Goal: Task Accomplishment & Management: Manage account settings

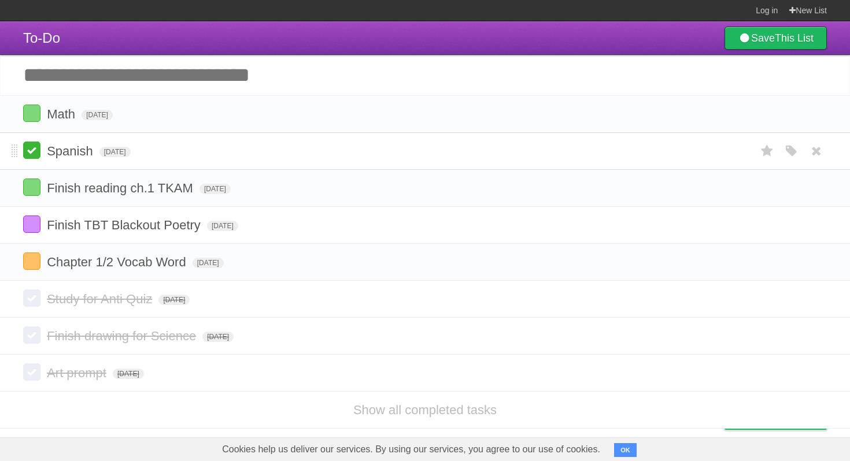
click at [34, 155] on label at bounding box center [31, 150] width 17 height 17
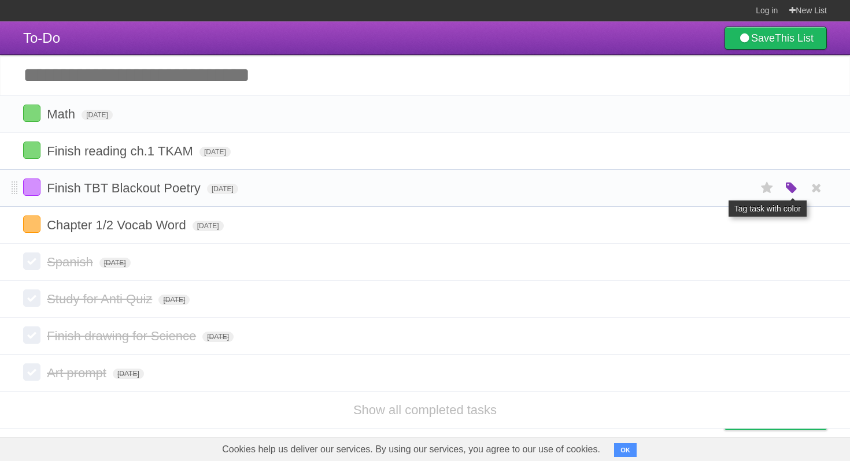
click at [784, 189] on icon "button" at bounding box center [791, 188] width 16 height 15
click at [713, 187] on label "Green" at bounding box center [709, 187] width 13 height 13
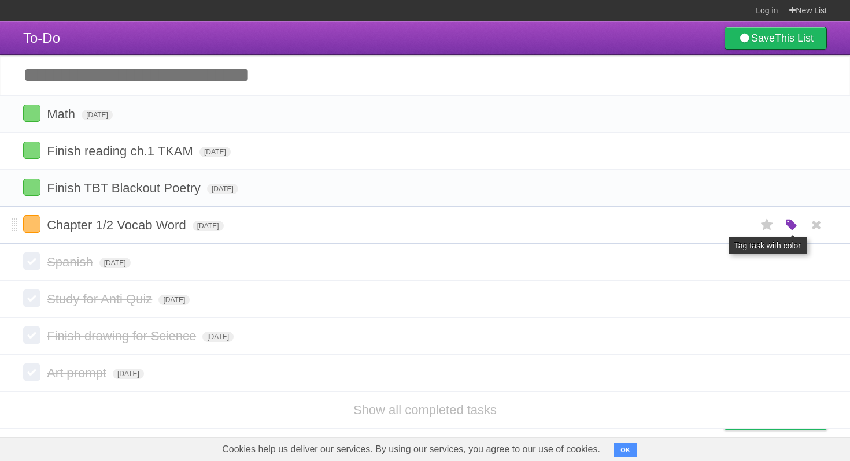
click at [793, 231] on icon "button" at bounding box center [791, 225] width 16 height 15
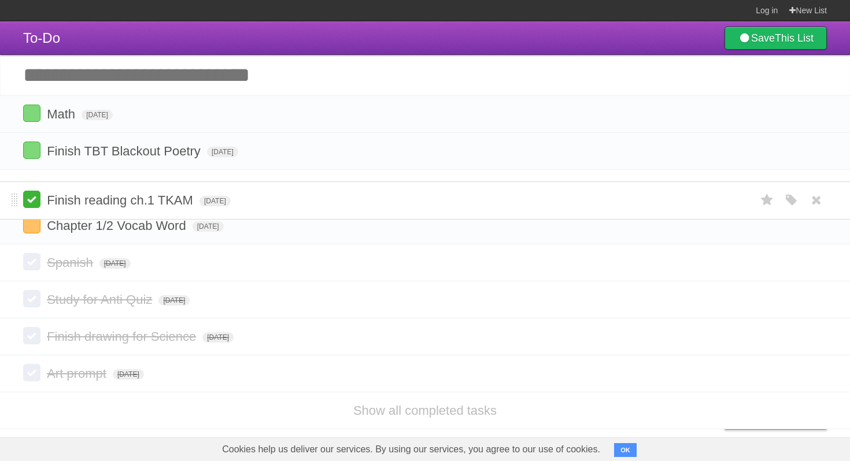
drag, startPoint x: 14, startPoint y: 149, endPoint x: 29, endPoint y: 192, distance: 45.7
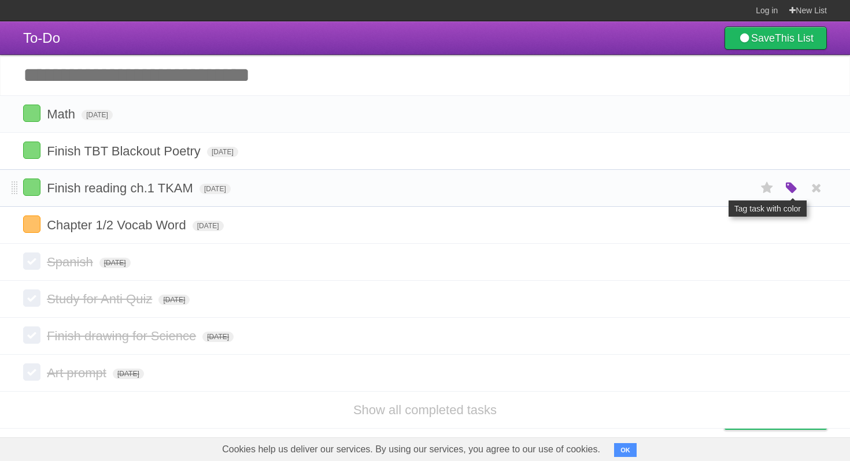
click at [785, 191] on icon "button" at bounding box center [791, 188] width 16 height 15
click at [724, 194] on label "Purple" at bounding box center [725, 187] width 13 height 13
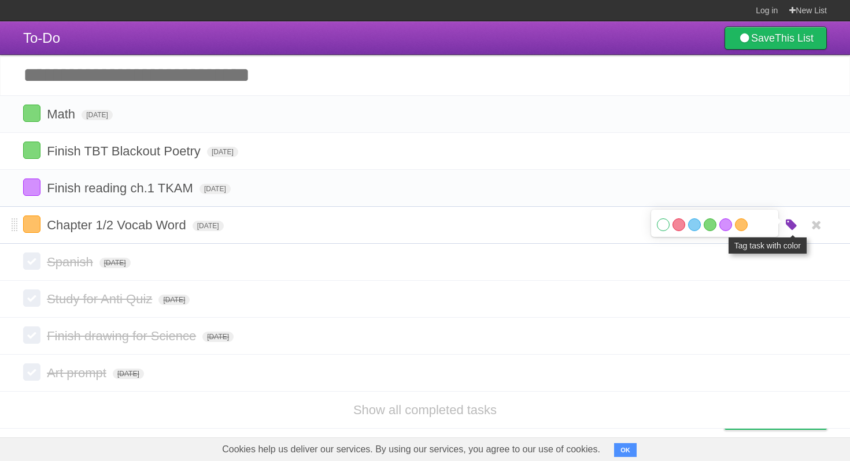
click at [790, 230] on icon "button" at bounding box center [791, 225] width 16 height 15
click at [798, 231] on icon "button" at bounding box center [791, 225] width 16 height 15
click at [728, 231] on label "Purple" at bounding box center [725, 224] width 13 height 13
click at [385, 20] on section "Log in New List" at bounding box center [425, 10] width 850 height 21
